Goal: Information Seeking & Learning: Learn about a topic

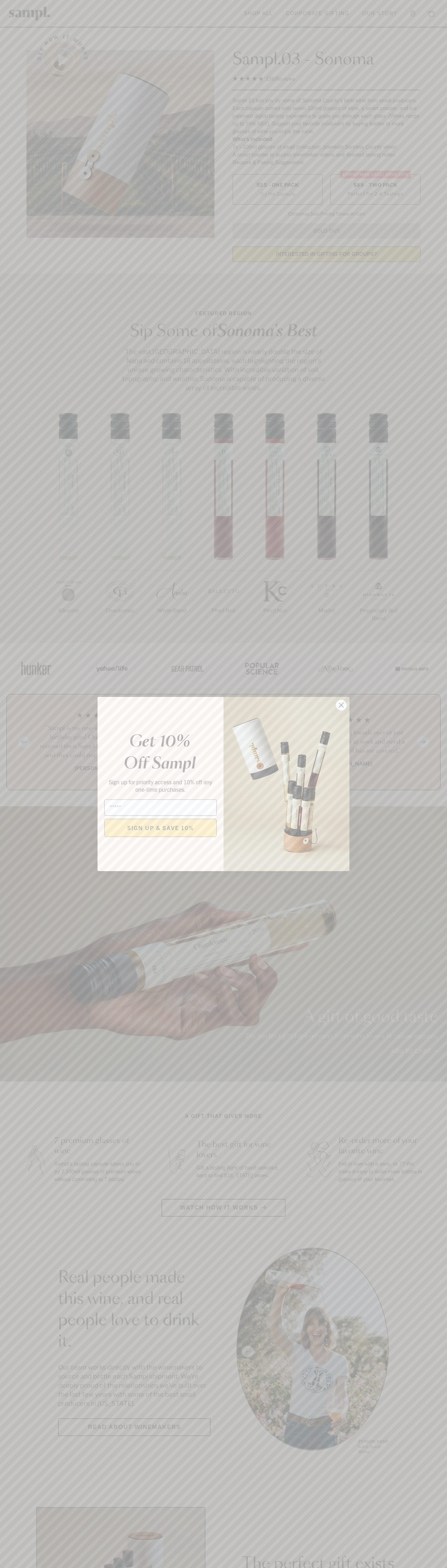
click at [341, 705] on icon "Close dialog" at bounding box center [341, 705] width 4 height 4
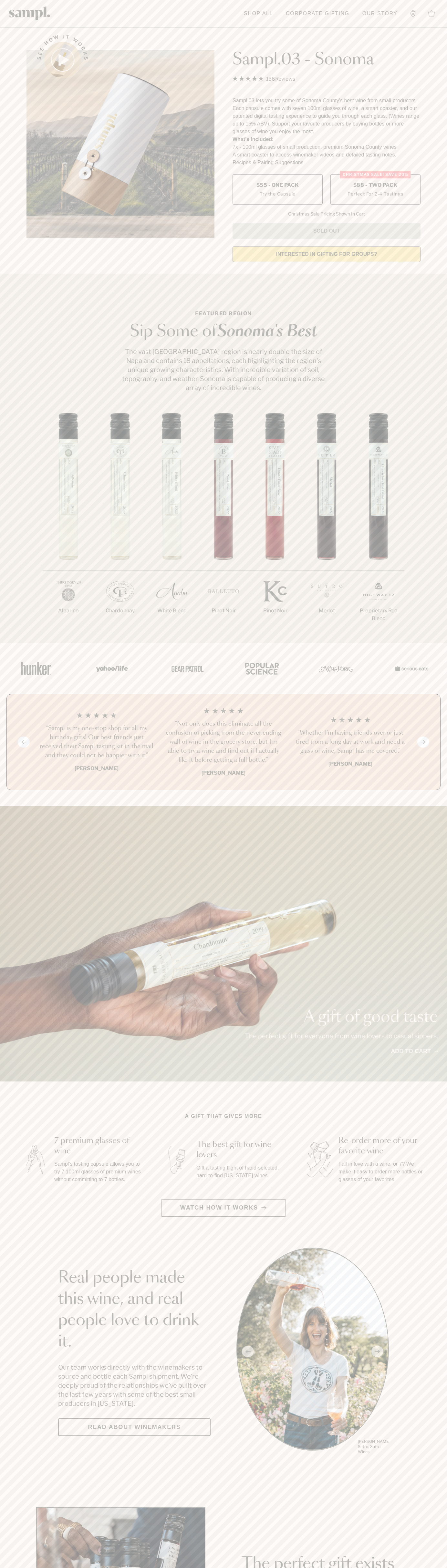
click at [375, 190] on label "Christmas SALE! Save 20% $88 - Two Pack Perfect For 2-4 Tastings" at bounding box center [375, 189] width 90 height 30
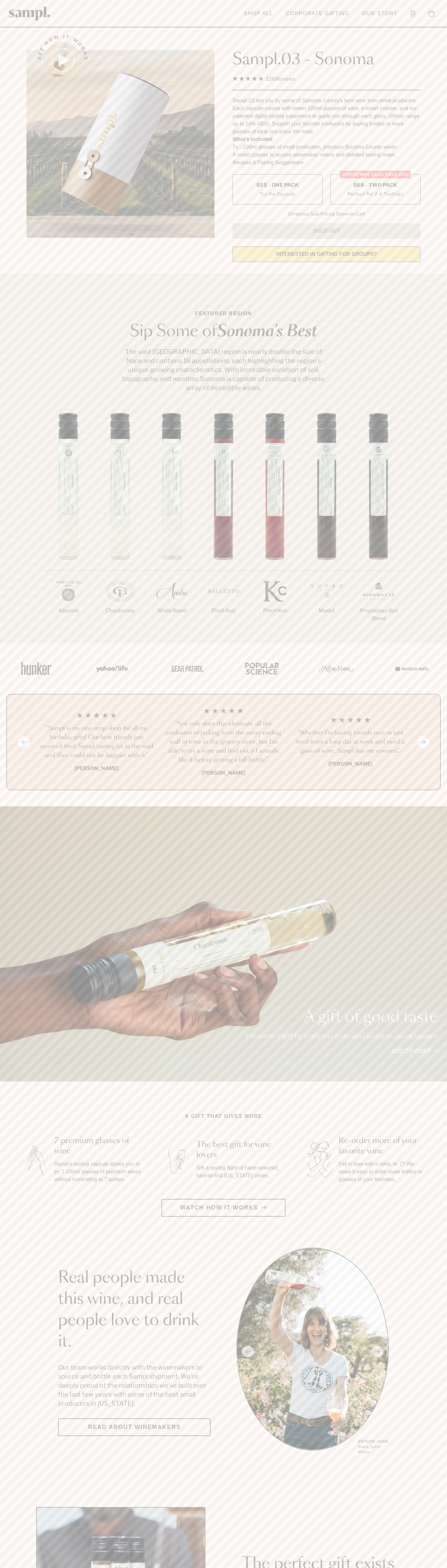
click at [224, 743] on h3 "“Not only does this eliminate all the confusion of picking from the never endin…" at bounding box center [223, 742] width 116 height 45
click at [328, 13] on link "Corporate Gifting" at bounding box center [317, 13] width 70 height 14
click at [426, 32] on div "See how it works Sampl.03 - Sonoma 4.9 Rated 4.9 out of 5 stars 136 Reviews Cli…" at bounding box center [224, 146] width 406 height 241
click at [422, 1567] on html "Skip to main content Toggle navigation menu Shop All Corporate Gifting Our Stor…" at bounding box center [224, 1513] width 447 height 3026
click at [7, 369] on section "Featured Region Sip Some of Sonoma's Best The vast Sonoma County region is near…" at bounding box center [224, 458] width 447 height 369
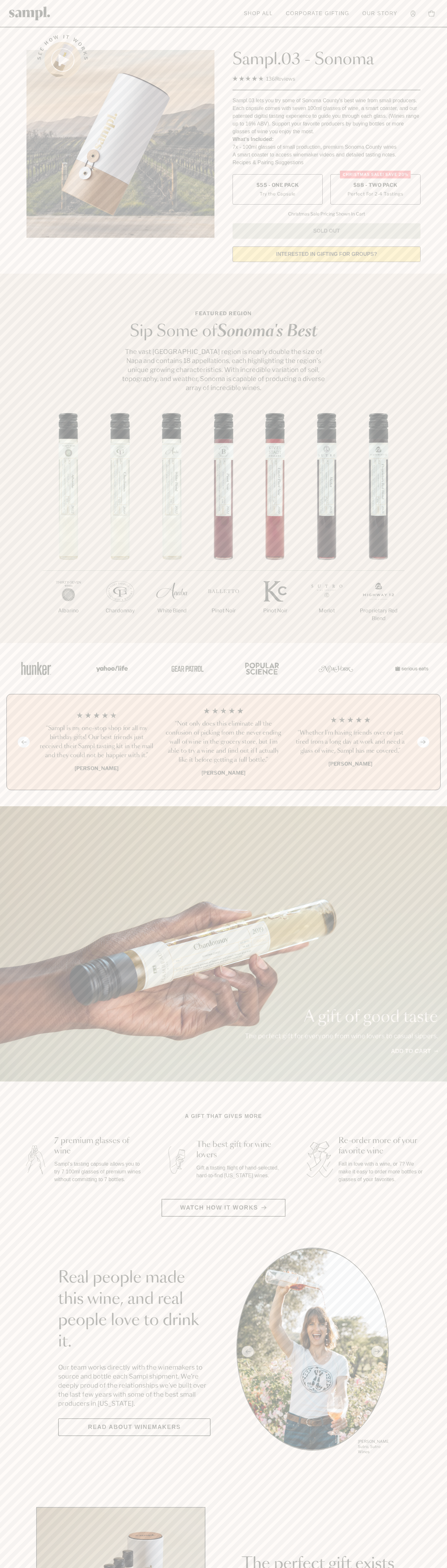
click at [375, 190] on label "Christmas SALE! Save 20% $88 - Two Pack Perfect For 2-4 Tastings" at bounding box center [375, 189] width 90 height 30
click at [224, 743] on h3 "“Not only does this eliminate all the confusion of picking from the never endin…" at bounding box center [223, 742] width 116 height 45
